Goal: Information Seeking & Learning: Learn about a topic

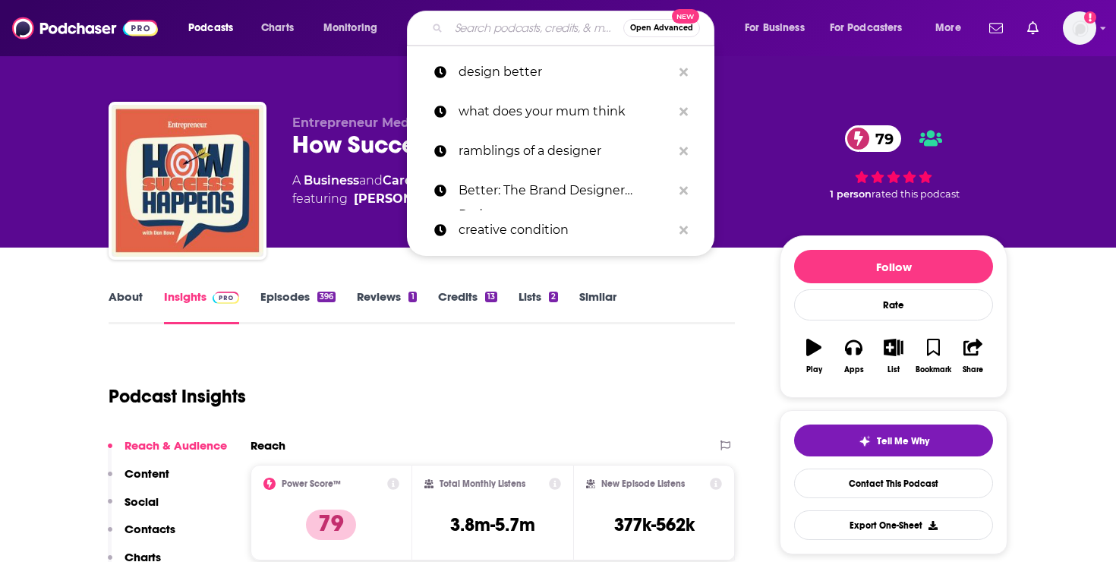
click at [481, 36] on input "Search podcasts, credits, & more..." at bounding box center [536, 28] width 175 height 24
click at [492, 83] on p "design better" at bounding box center [564, 71] width 213 height 39
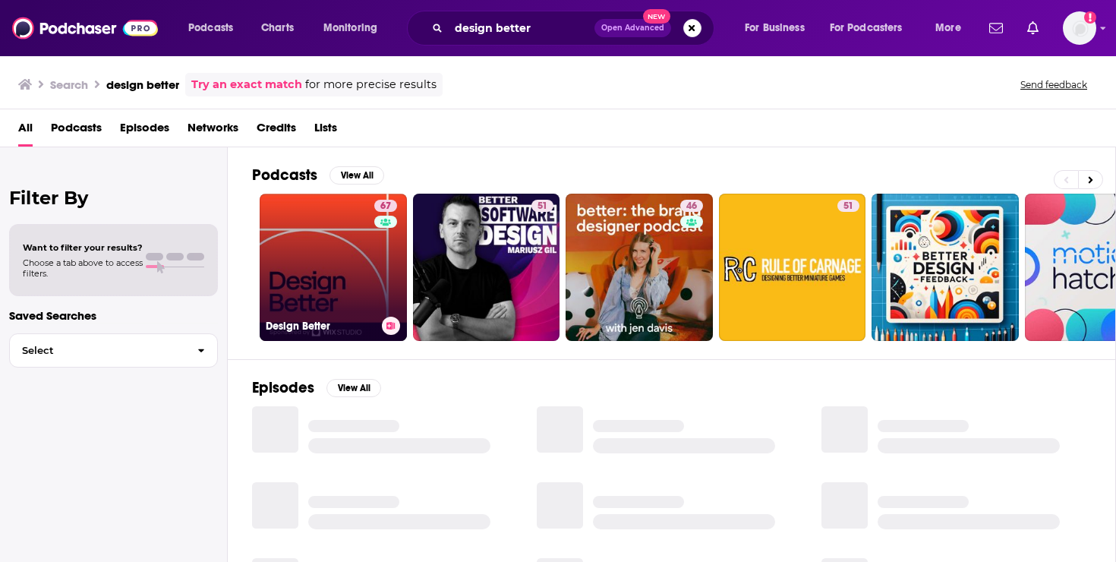
click at [354, 260] on link "67 Design Better" at bounding box center [333, 267] width 147 height 147
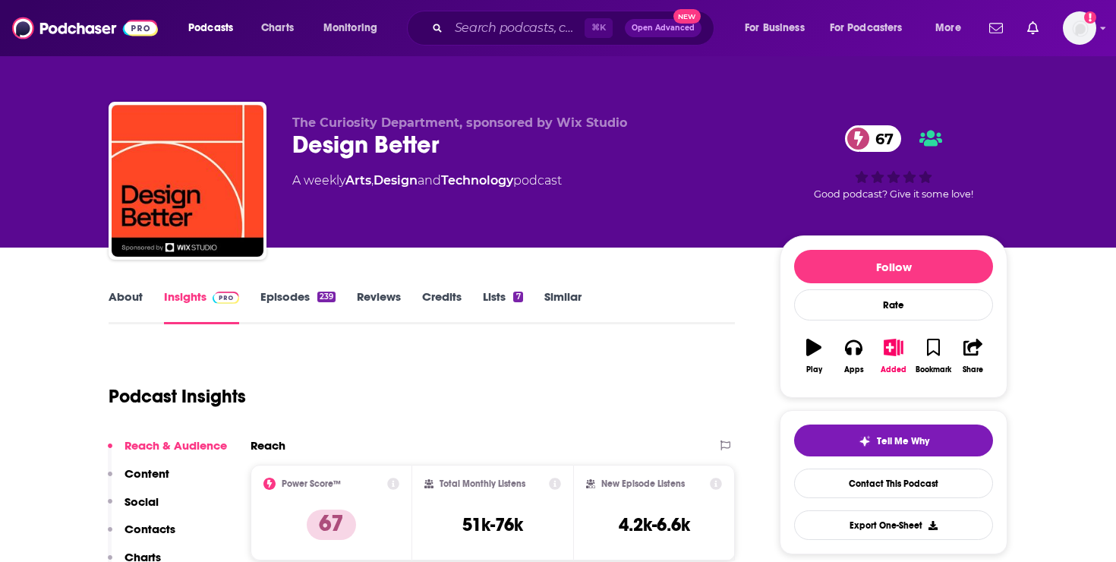
click at [111, 304] on link "About" at bounding box center [126, 306] width 34 height 35
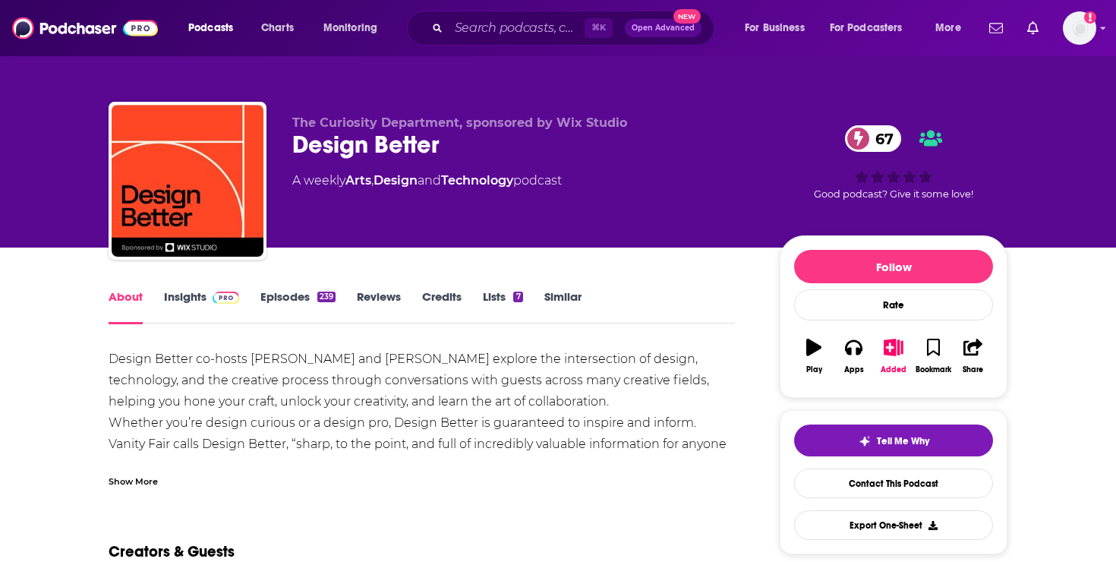
click at [288, 298] on link "Episodes 239" at bounding box center [297, 306] width 75 height 35
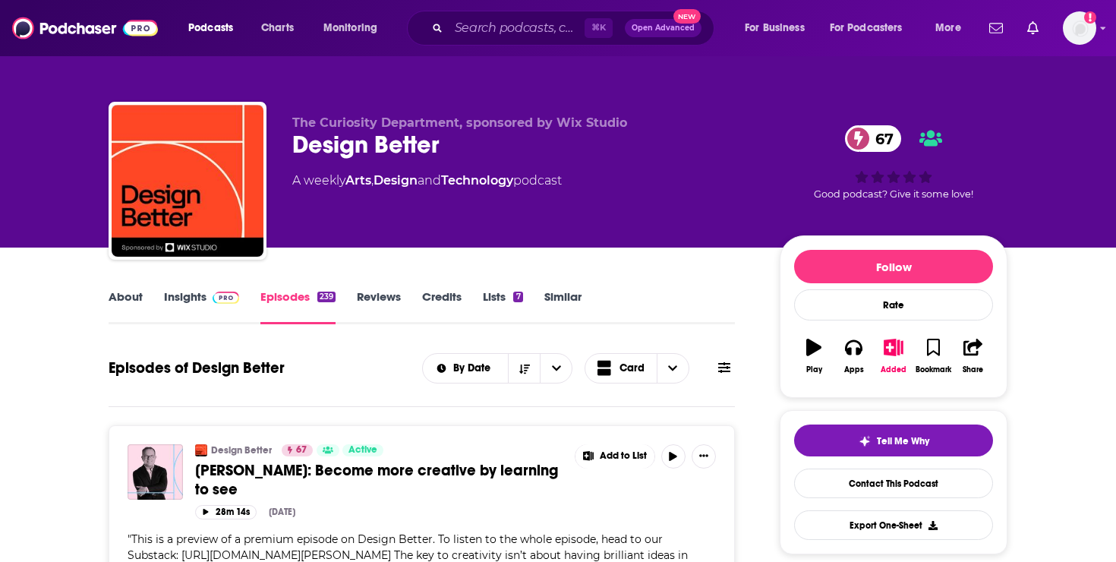
click at [121, 297] on link "About" at bounding box center [126, 306] width 34 height 35
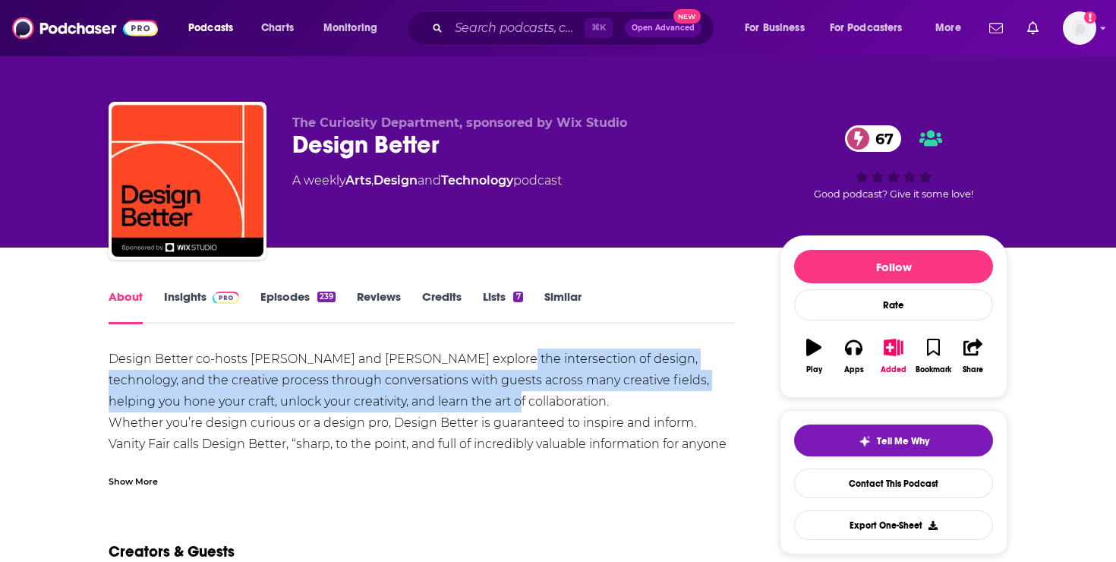
drag, startPoint x: 484, startPoint y: 358, endPoint x: 456, endPoint y: 392, distance: 43.7
click at [456, 392] on div "Design Better co-hosts [PERSON_NAME] and [PERSON_NAME] explore the intersection…" at bounding box center [422, 412] width 626 height 128
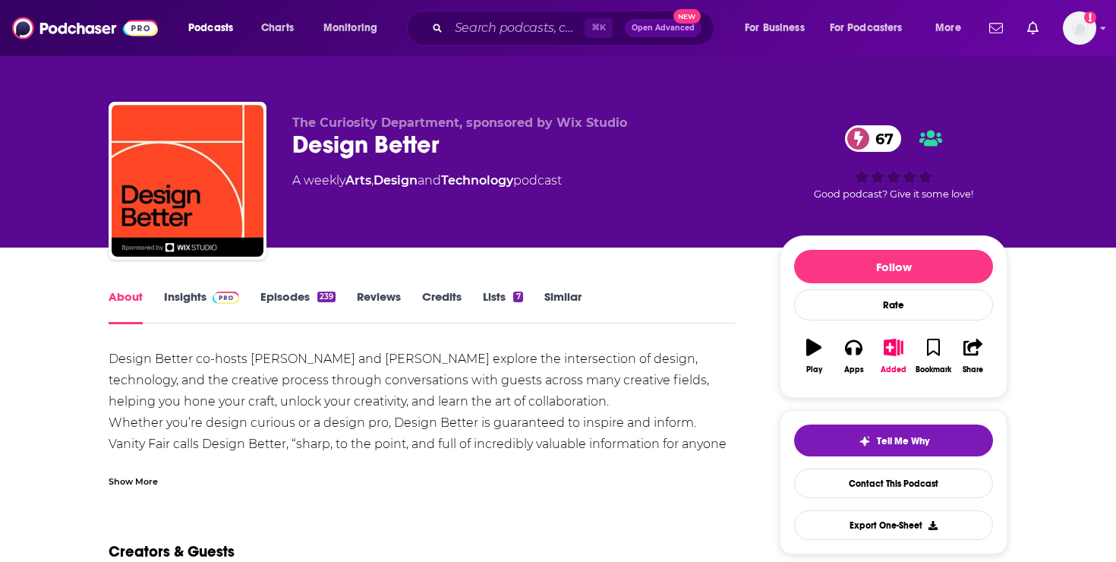
click at [450, 351] on div "Design Better co-hosts [PERSON_NAME] and [PERSON_NAME] explore the intersection…" at bounding box center [422, 412] width 626 height 128
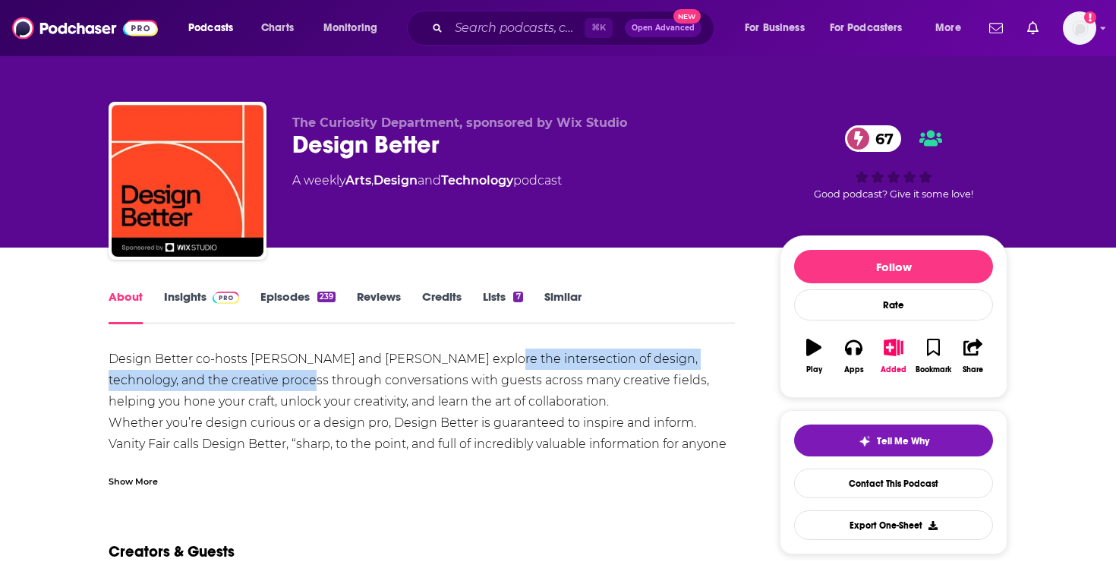
drag, startPoint x: 474, startPoint y: 357, endPoint x: 252, endPoint y: 386, distance: 224.4
click at [252, 386] on div "Design Better co-hosts [PERSON_NAME] and [PERSON_NAME] explore the intersection…" at bounding box center [422, 412] width 626 height 128
copy div "the intersection of design, technology, and the creative process"
click at [312, 301] on link "Episodes 239" at bounding box center [297, 306] width 75 height 35
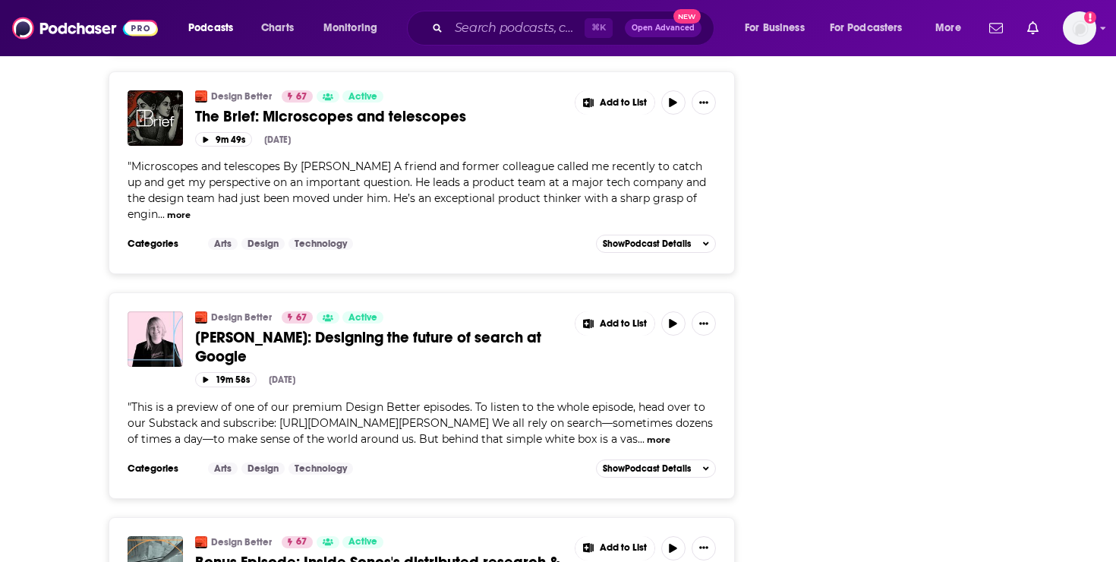
scroll to position [2201, 0]
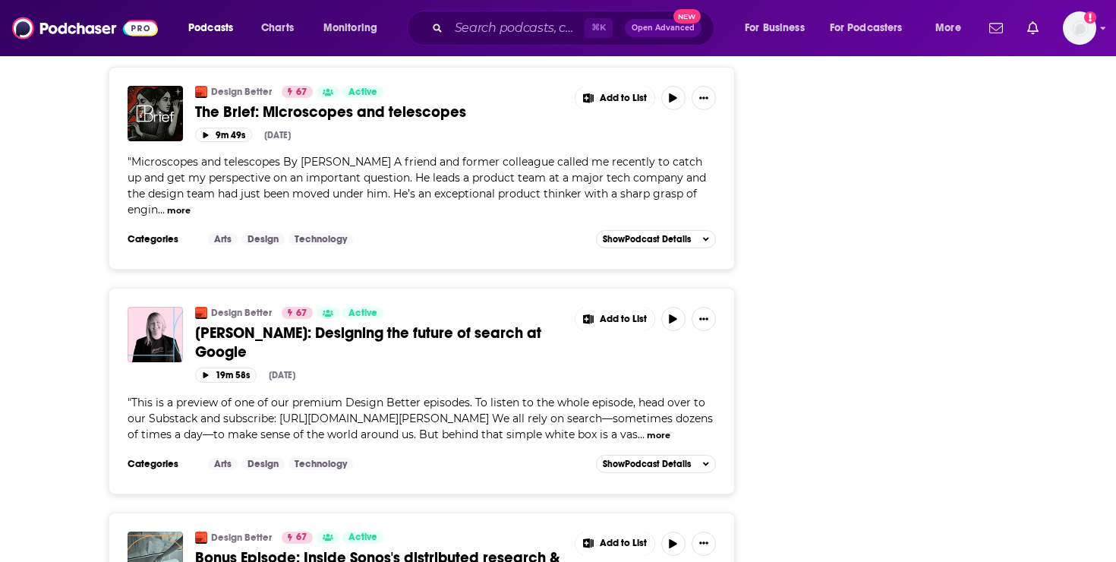
click at [647, 442] on button "more" at bounding box center [659, 435] width 24 height 13
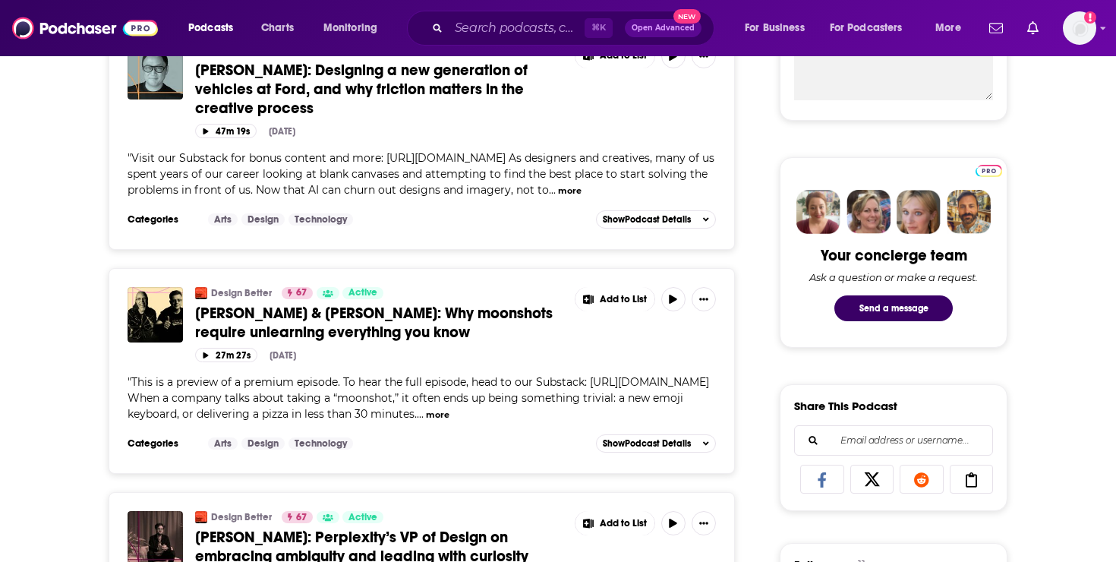
scroll to position [0, 0]
